Goal: Transaction & Acquisition: Purchase product/service

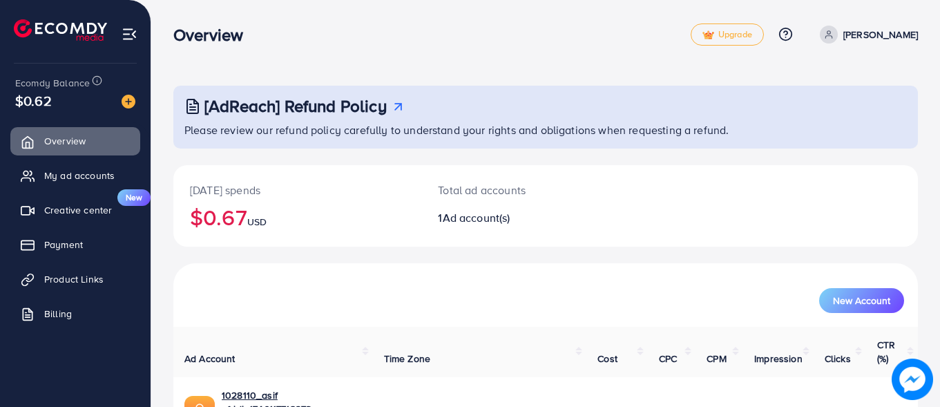
scroll to position [68, 0]
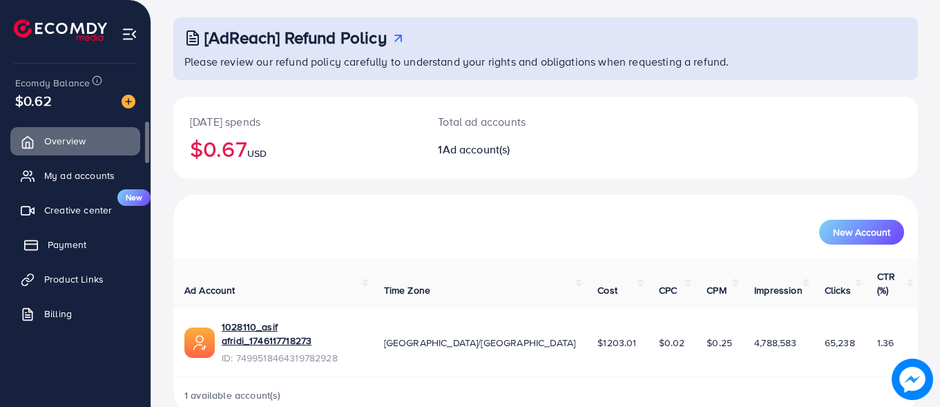
click at [77, 249] on span "Payment" at bounding box center [67, 245] width 39 height 14
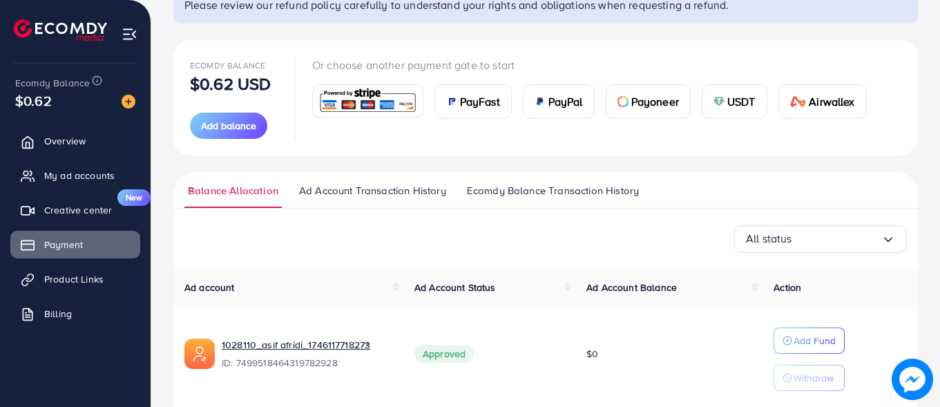
scroll to position [110, 0]
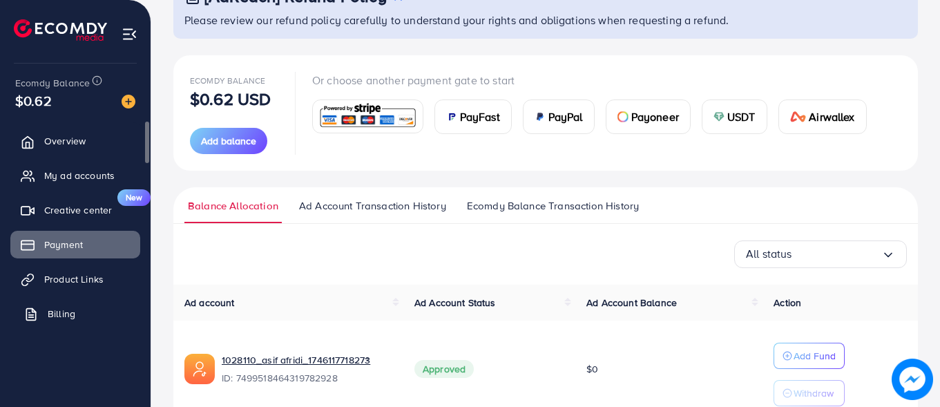
click at [53, 318] on span "Billing" at bounding box center [62, 314] width 28 height 14
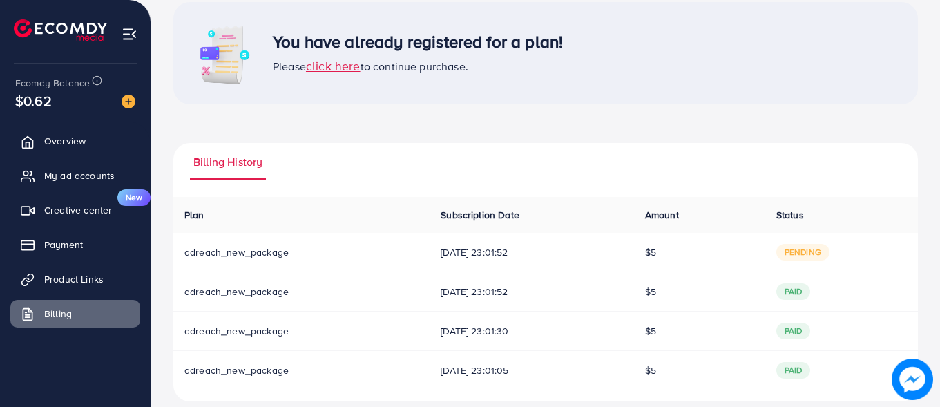
scroll to position [100, 0]
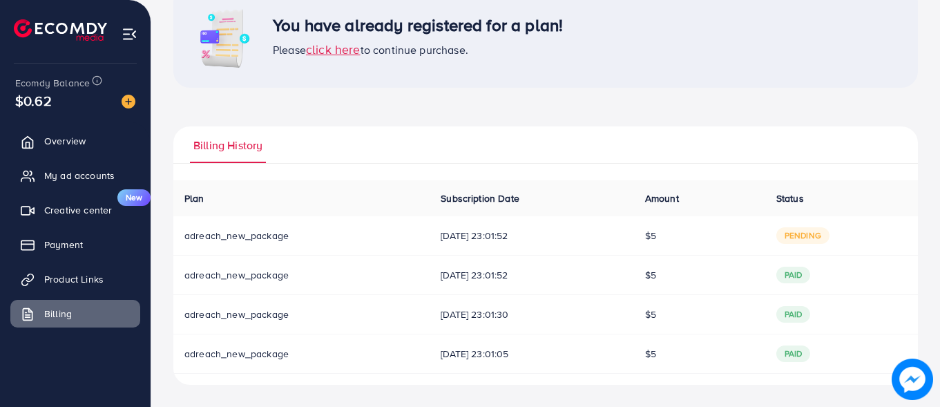
drag, startPoint x: 790, startPoint y: 237, endPoint x: 835, endPoint y: 239, distance: 44.9
click at [829, 239] on span "pending" at bounding box center [802, 235] width 53 height 17
click at [333, 46] on span "click here" at bounding box center [333, 49] width 55 height 17
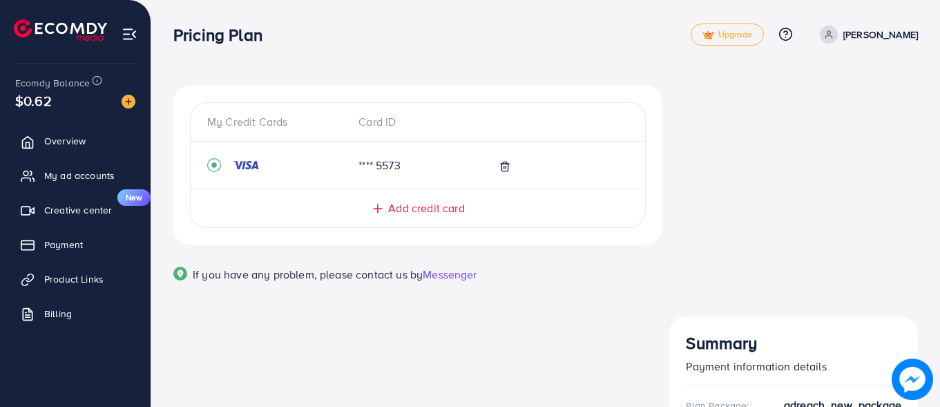
scroll to position [15, 0]
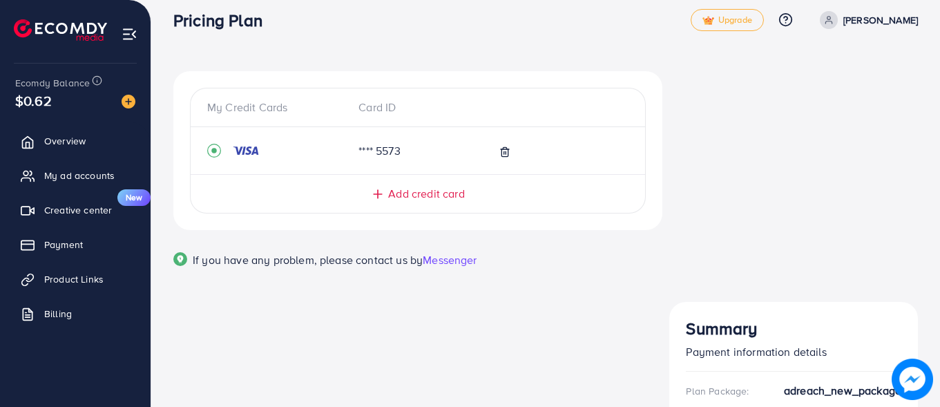
click at [739, 318] on h3 "Summary" at bounding box center [793, 328] width 215 height 20
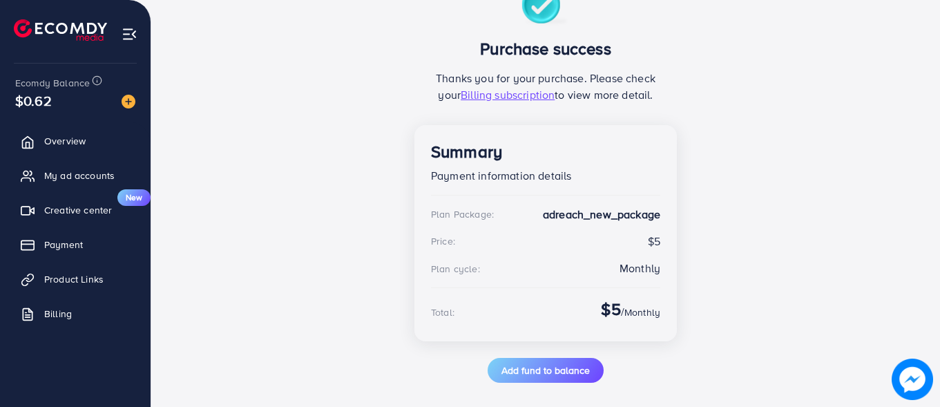
scroll to position [142, 0]
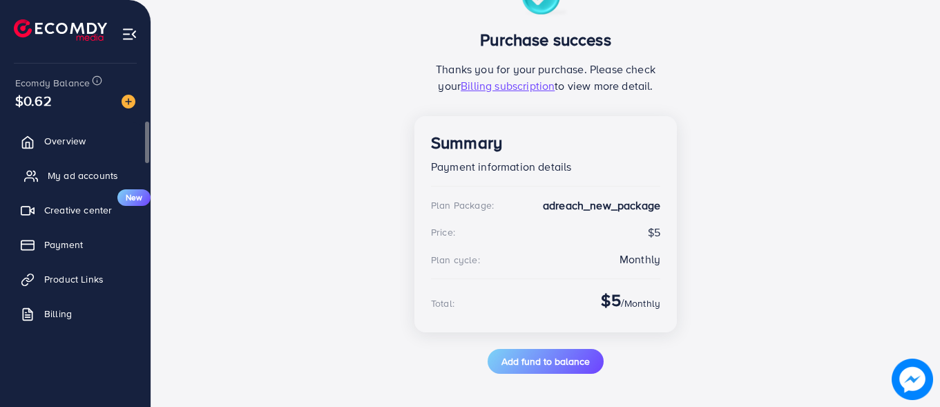
click at [71, 179] on span "My ad accounts" at bounding box center [83, 176] width 70 height 14
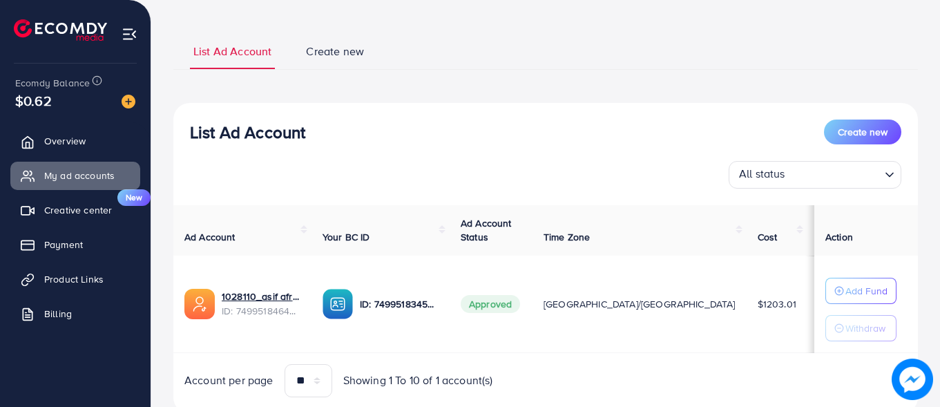
scroll to position [115, 0]
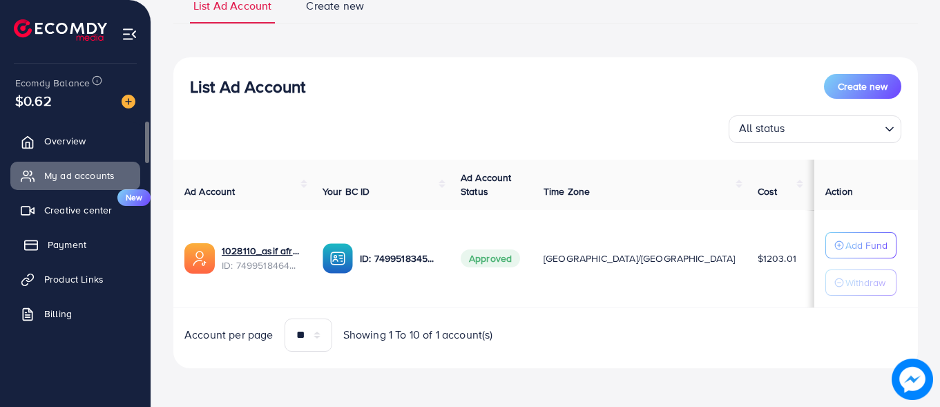
click at [64, 244] on span "Payment" at bounding box center [67, 245] width 39 height 14
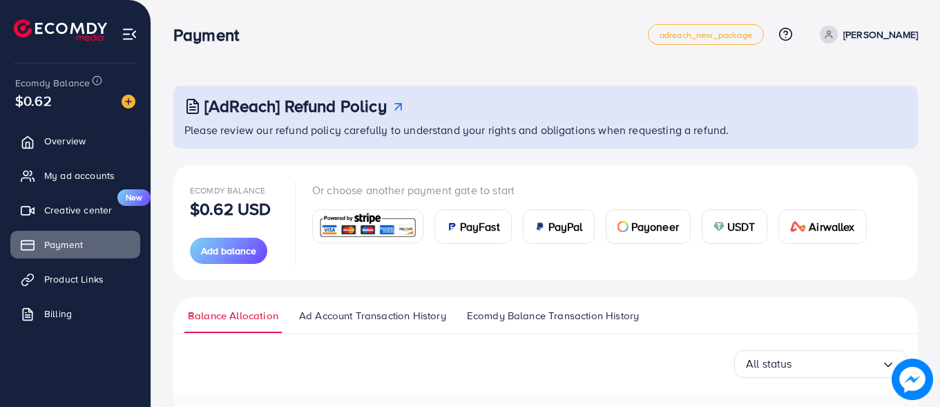
click at [741, 229] on span "USDT" at bounding box center [741, 226] width 28 height 17
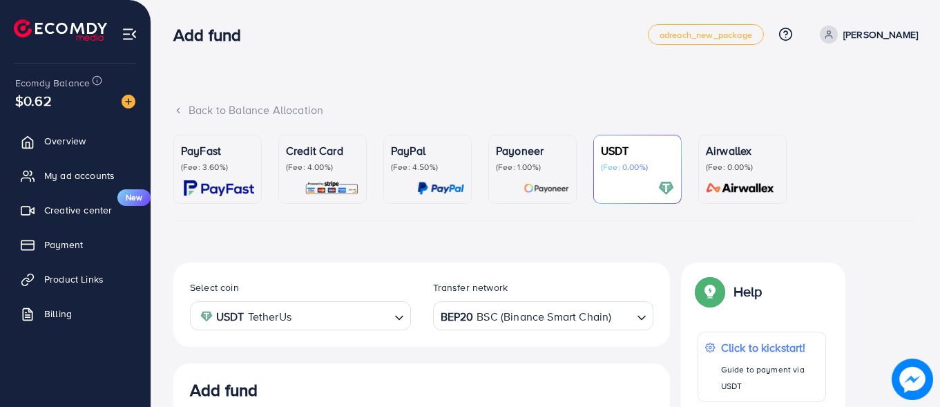
scroll to position [264, 0]
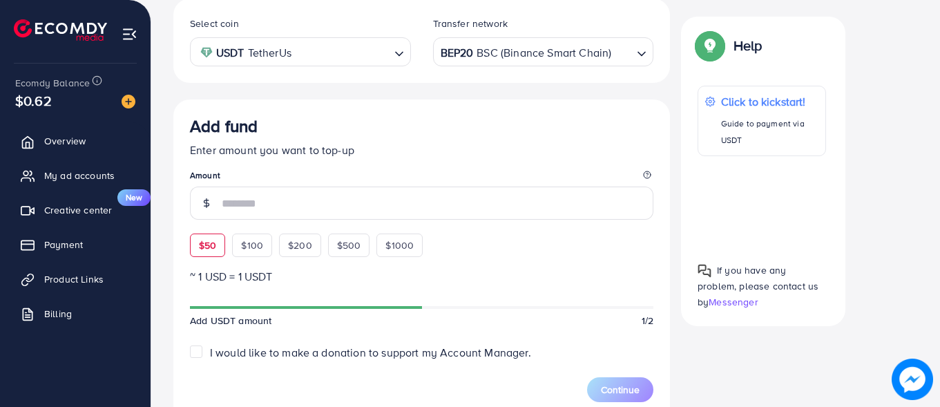
click at [216, 246] on div "Add fund Enter amount you want to top-up Amount $50 $100 $200 $500 $1000" at bounding box center [421, 186] width 463 height 141
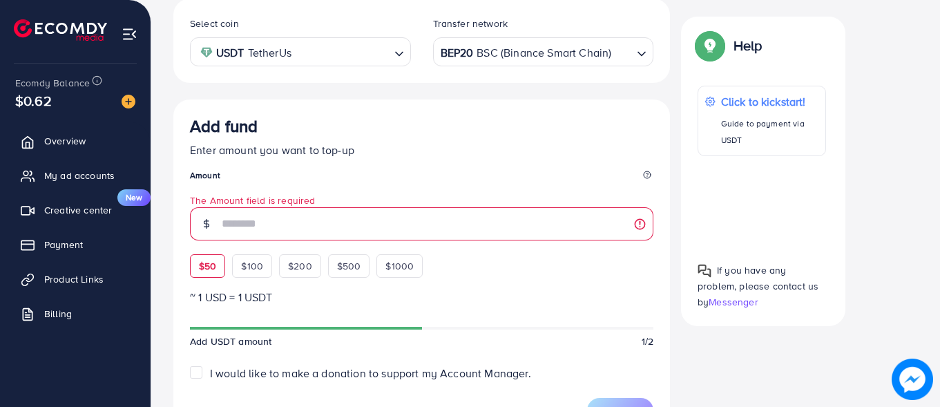
click at [213, 262] on span "$50" at bounding box center [207, 266] width 17 height 14
type input "**"
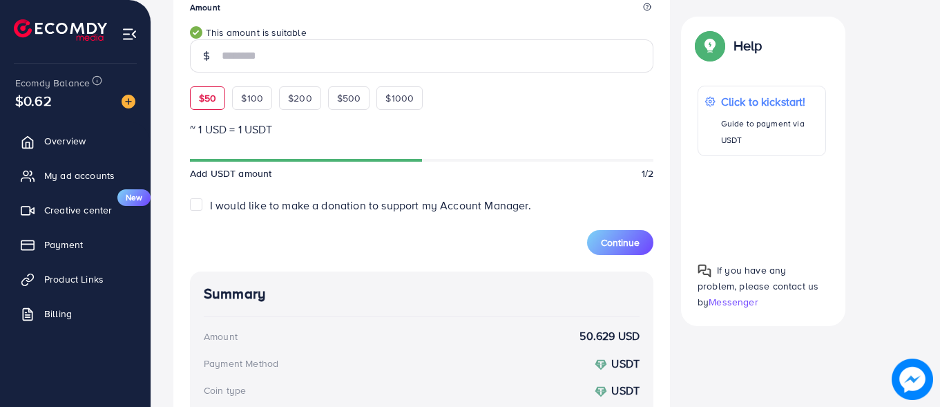
scroll to position [430, 0]
click at [615, 240] on span "Continue" at bounding box center [620, 244] width 39 height 14
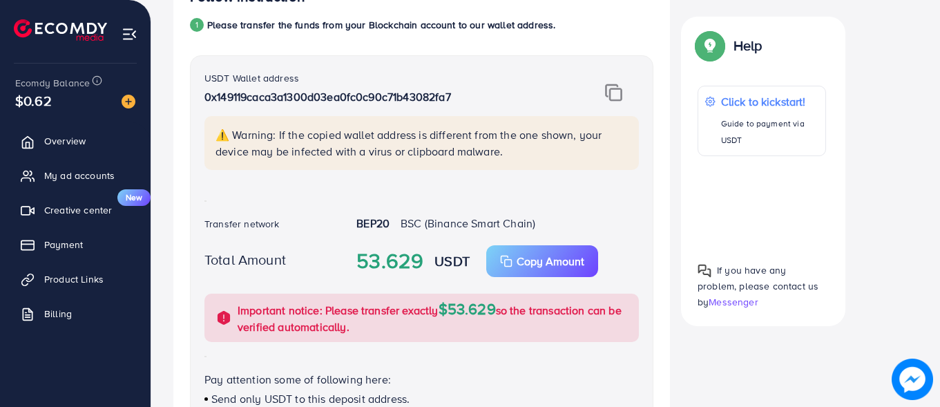
scroll to position [276, 0]
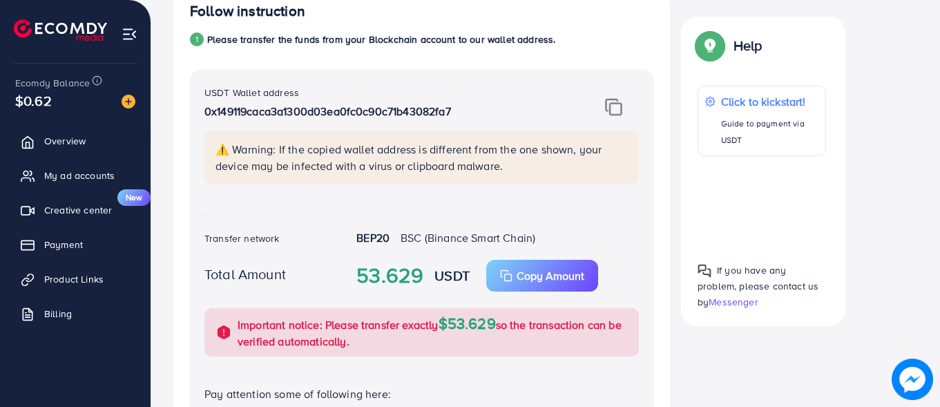
click at [615, 106] on img at bounding box center [613, 107] width 17 height 18
click at [541, 271] on p "Copy Amount" at bounding box center [551, 275] width 68 height 17
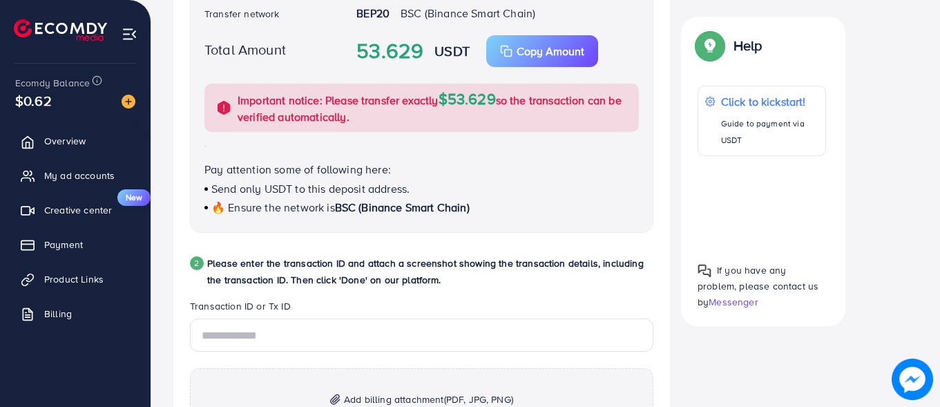
scroll to position [553, 0]
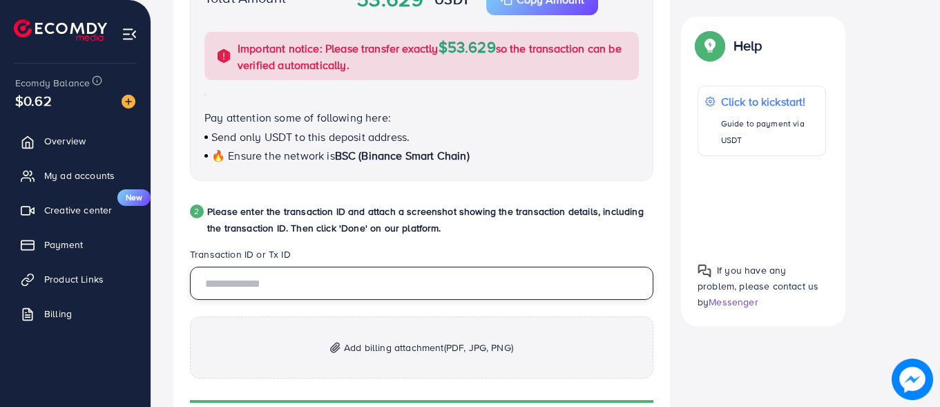
paste input "**********"
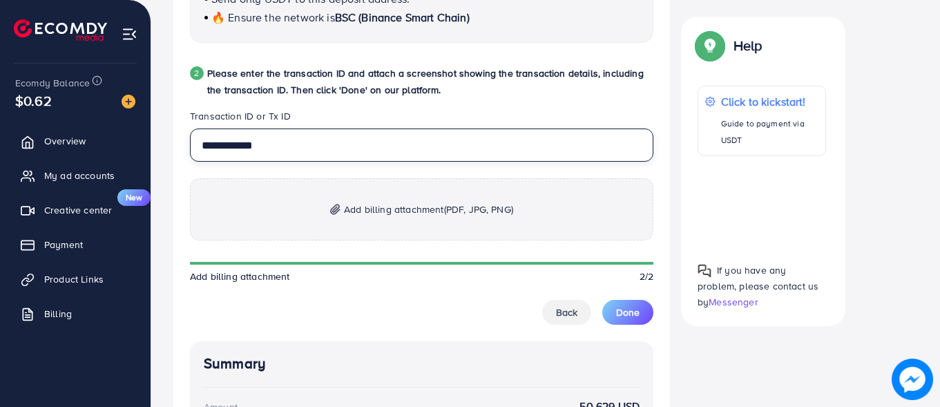
type input "**********"
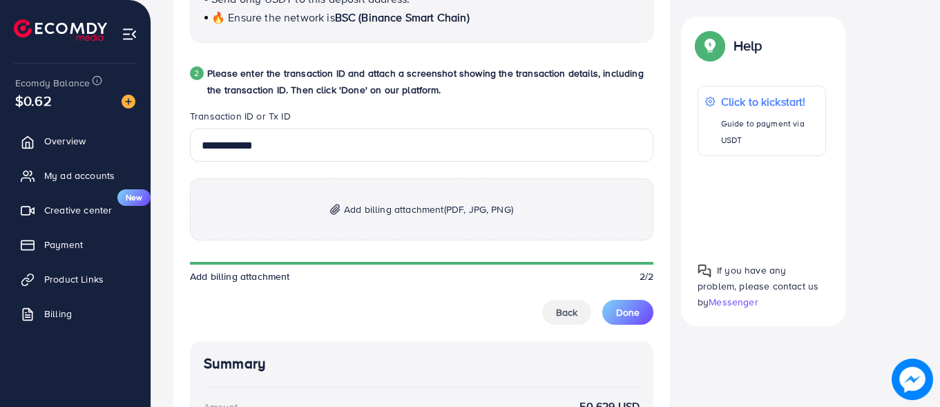
click at [378, 217] on span "Add billing attachment (PDF, JPG, PNG)" at bounding box center [428, 209] width 169 height 17
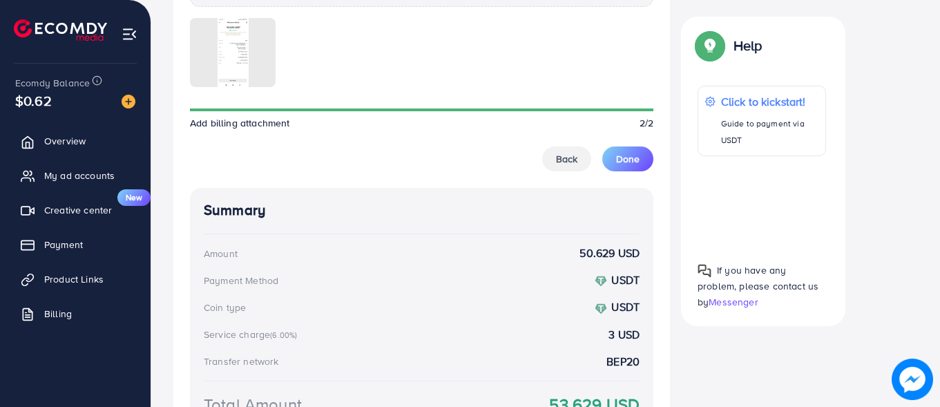
scroll to position [898, 0]
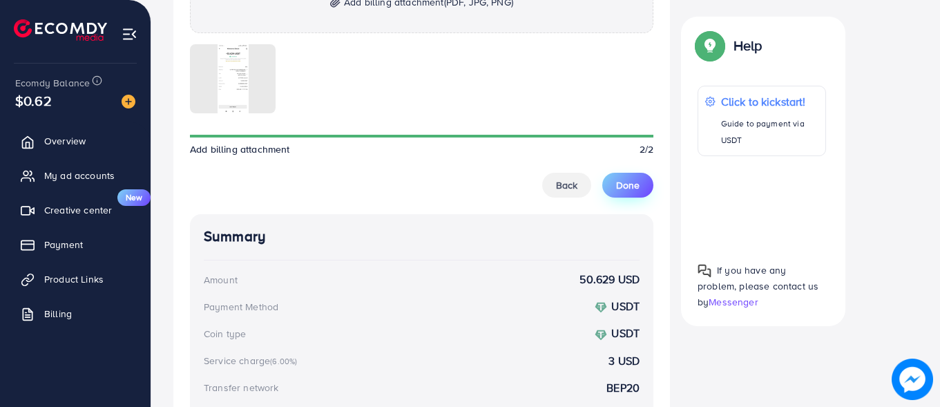
click at [620, 183] on span "Done" at bounding box center [627, 185] width 23 height 14
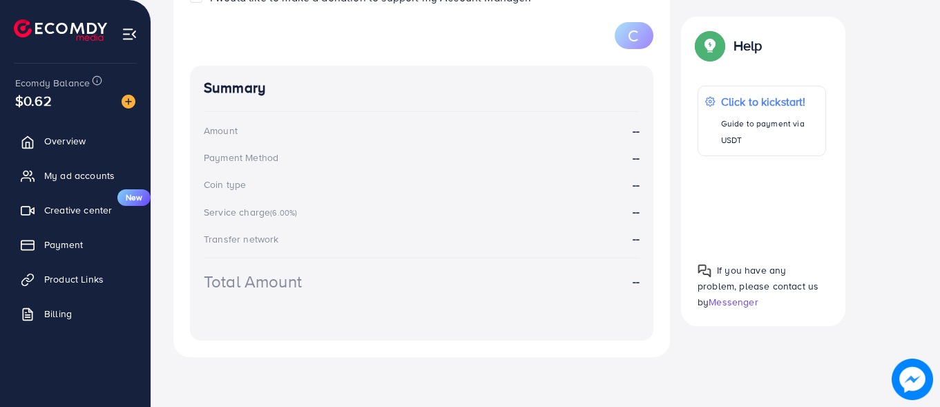
scroll to position [220, 0]
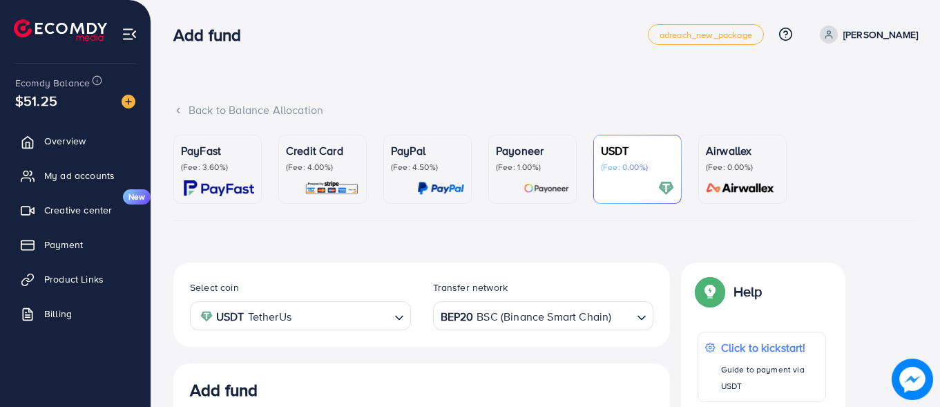
scroll to position [264, 0]
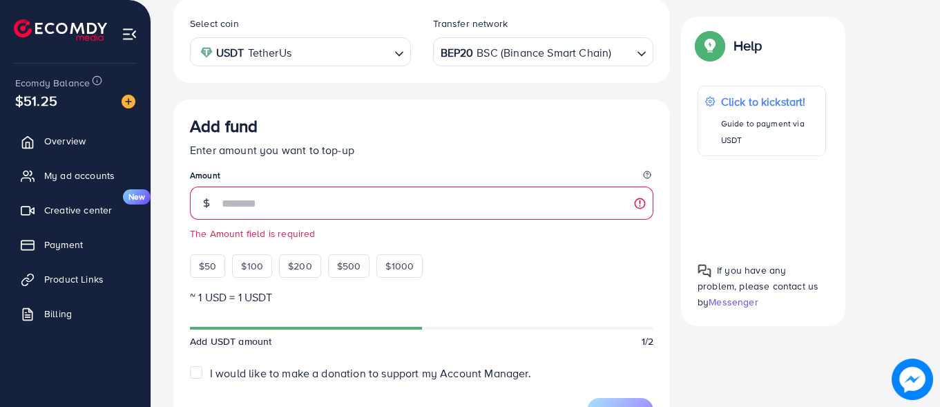
drag, startPoint x: 21, startPoint y: 99, endPoint x: 54, endPoint y: 102, distance: 32.6
click at [54, 102] on span "$51.25" at bounding box center [36, 100] width 42 height 20
click at [55, 104] on span "$51.25" at bounding box center [36, 100] width 42 height 20
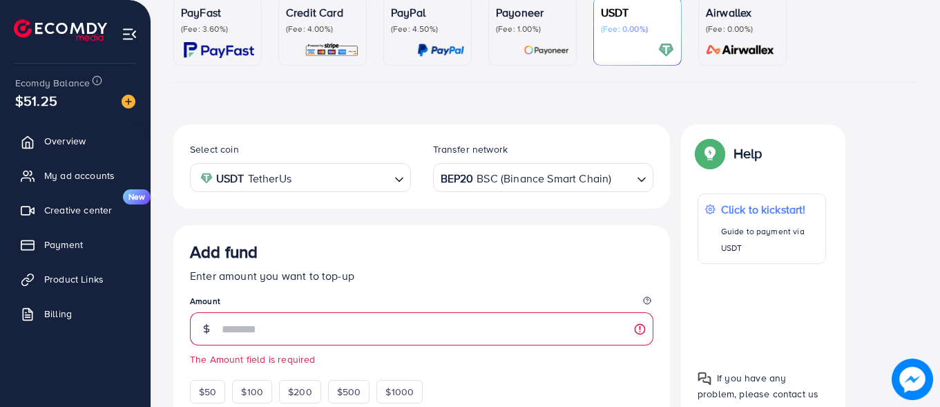
scroll to position [0, 0]
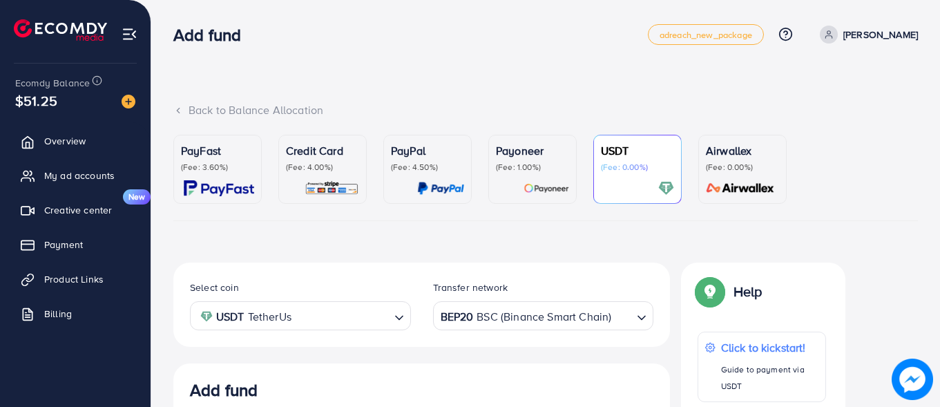
click at [885, 30] on p "[PERSON_NAME]" at bounding box center [880, 34] width 75 height 17
click at [838, 113] on span "Log out" at bounding box center [834, 113] width 37 height 17
